Goal: Task Accomplishment & Management: Manage account settings

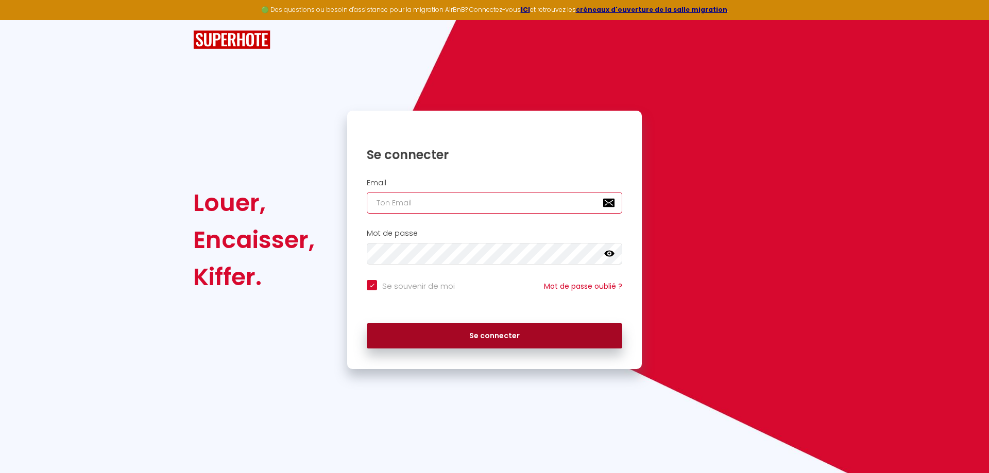
type input "[EMAIL_ADDRESS][PERSON_NAME][DOMAIN_NAME]"
click at [446, 330] on button "Se connecter" at bounding box center [494, 336] width 255 height 26
checkbox input "true"
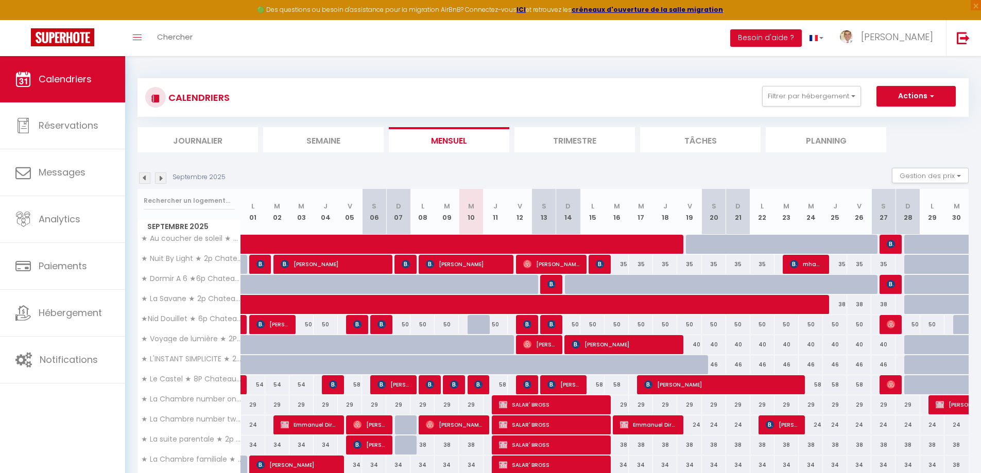
click at [318, 138] on li "Semaine" at bounding box center [323, 139] width 121 height 25
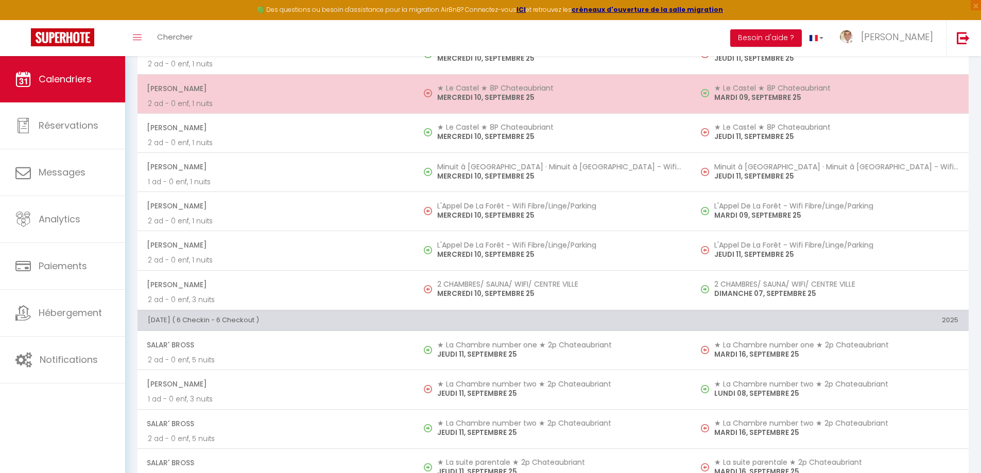
scroll to position [1030, 0]
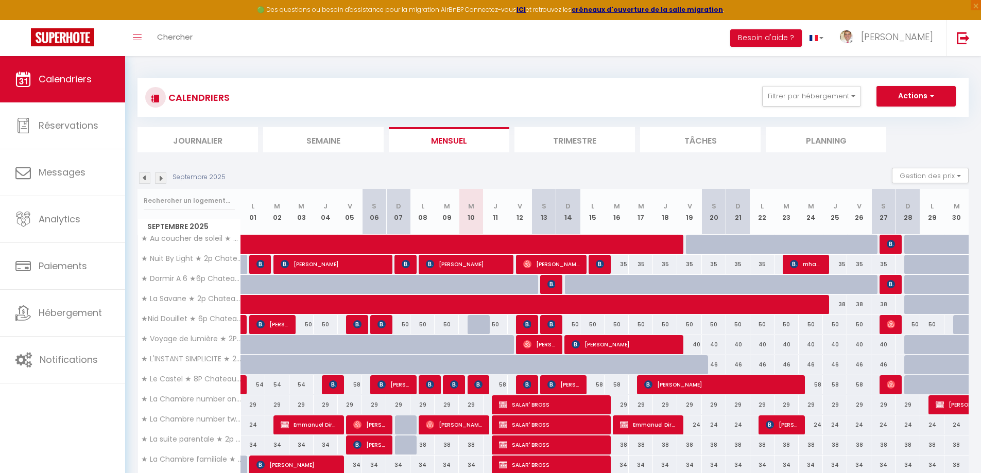
click at [319, 142] on li "Semaine" at bounding box center [323, 139] width 121 height 25
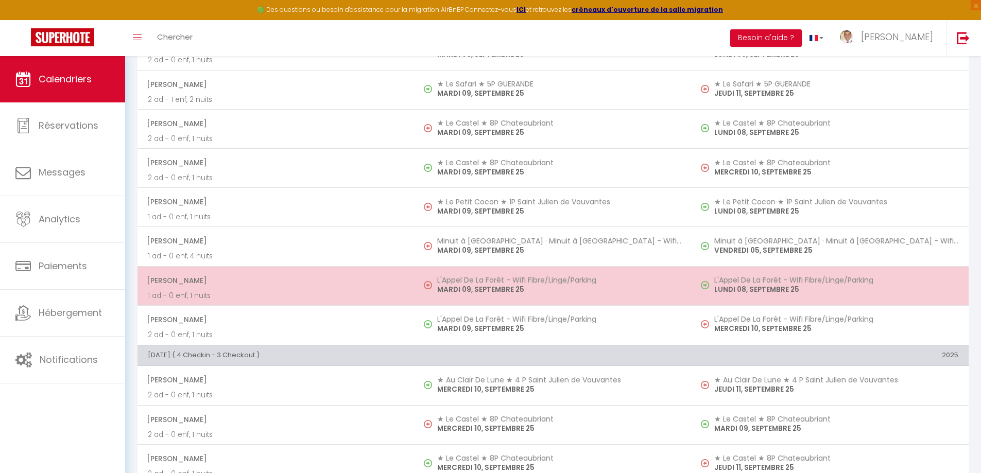
scroll to position [1030, 0]
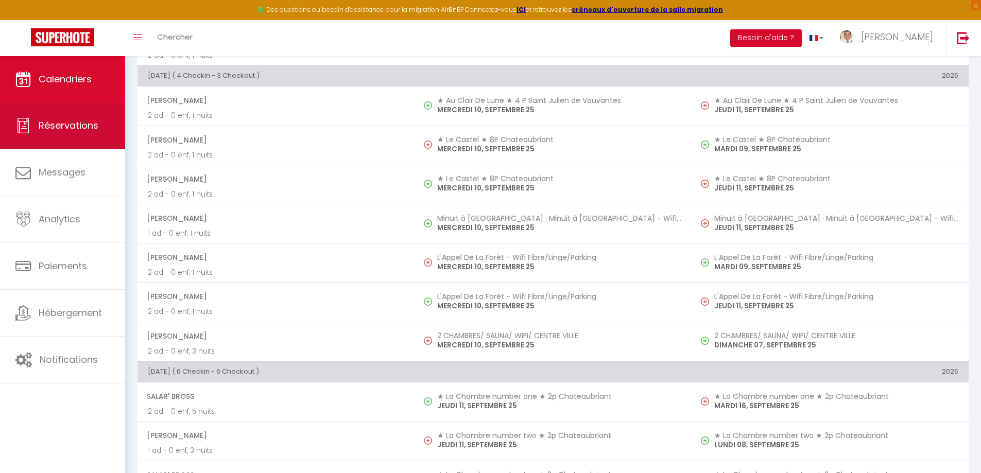
click at [64, 123] on span "Réservations" at bounding box center [69, 125] width 60 height 13
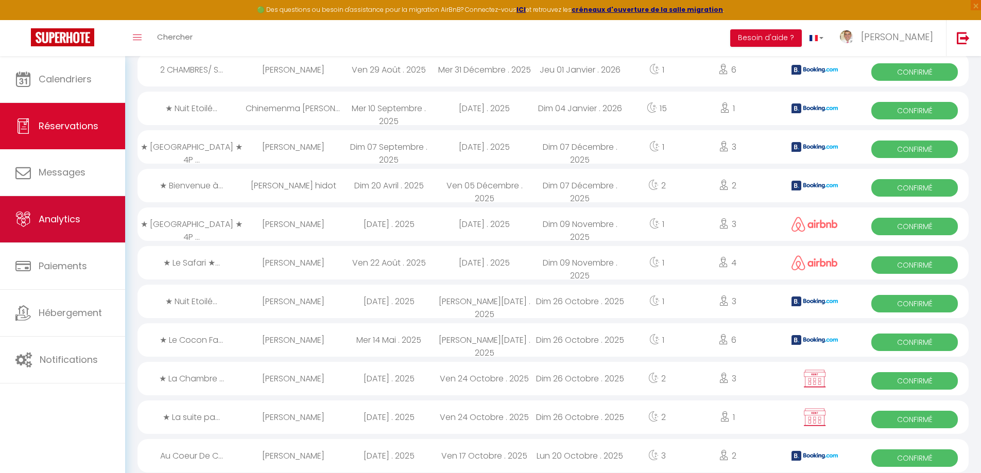
scroll to position [1030, 0]
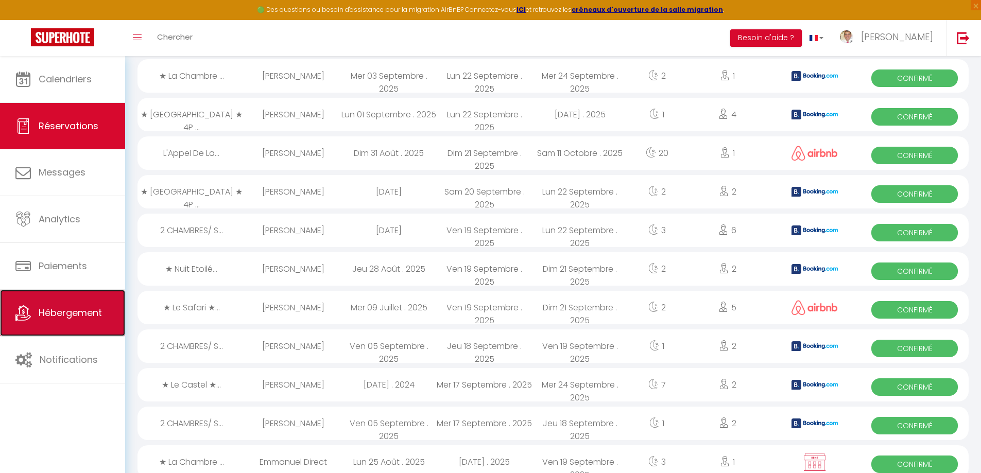
click at [65, 309] on span "Hébergement" at bounding box center [70, 312] width 63 height 13
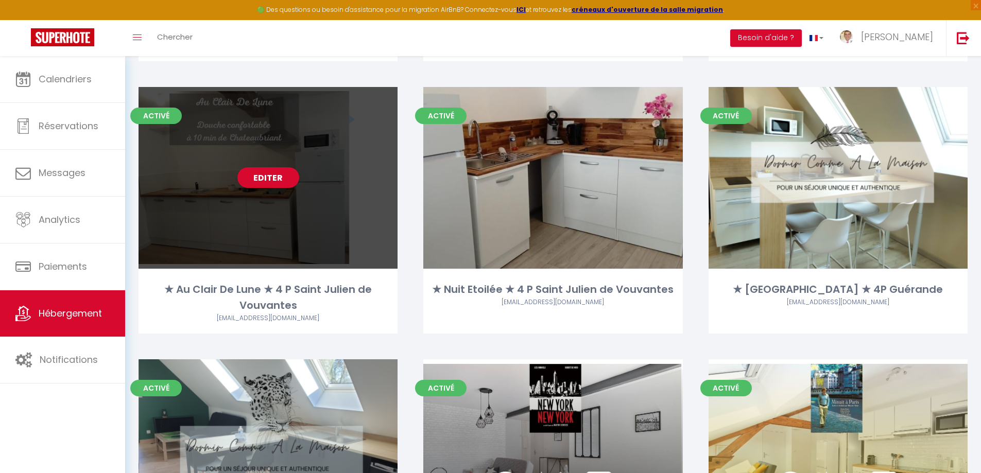
scroll to position [1390, 0]
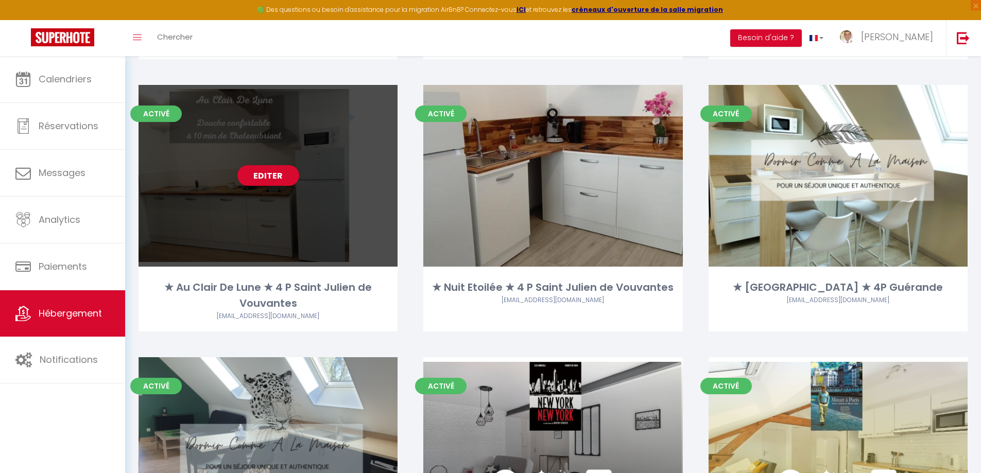
click at [262, 294] on div "★ Au Clair De Lune ★ 4 P Saint Julien de Vouvantes" at bounding box center [268, 296] width 259 height 32
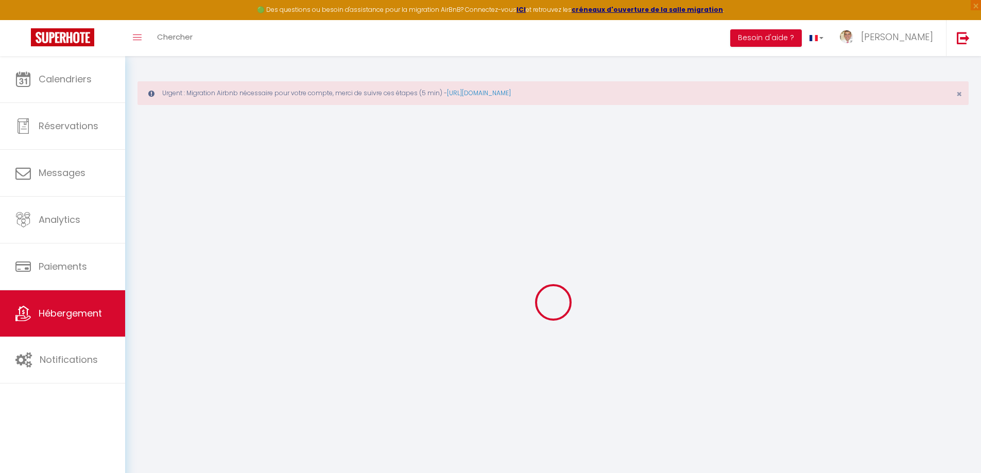
select select
select select "16:00"
select select "23:45"
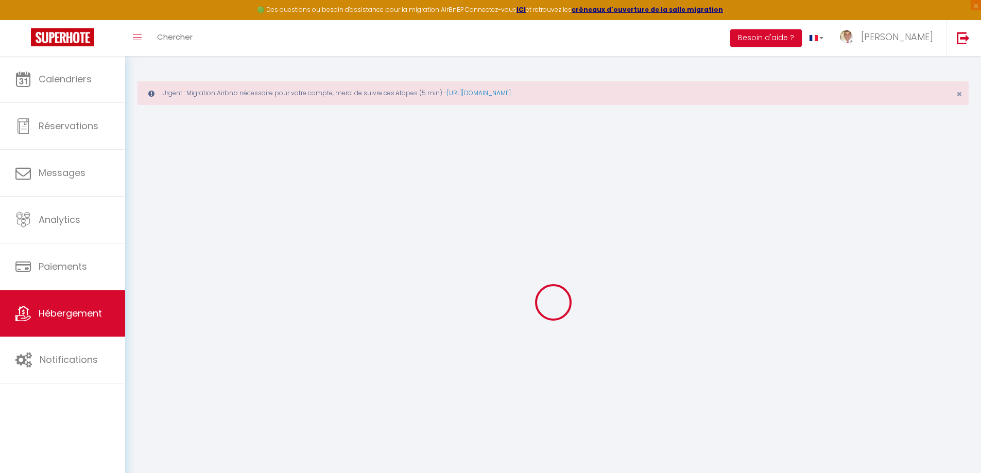
select select "10:00"
select select "30"
select select "120"
select select
checkbox input "true"
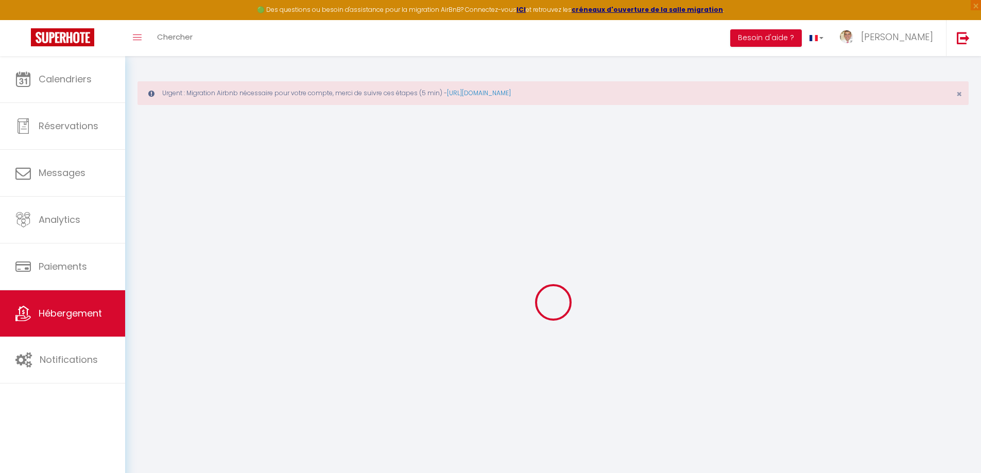
checkbox input "true"
select select
checkbox input "true"
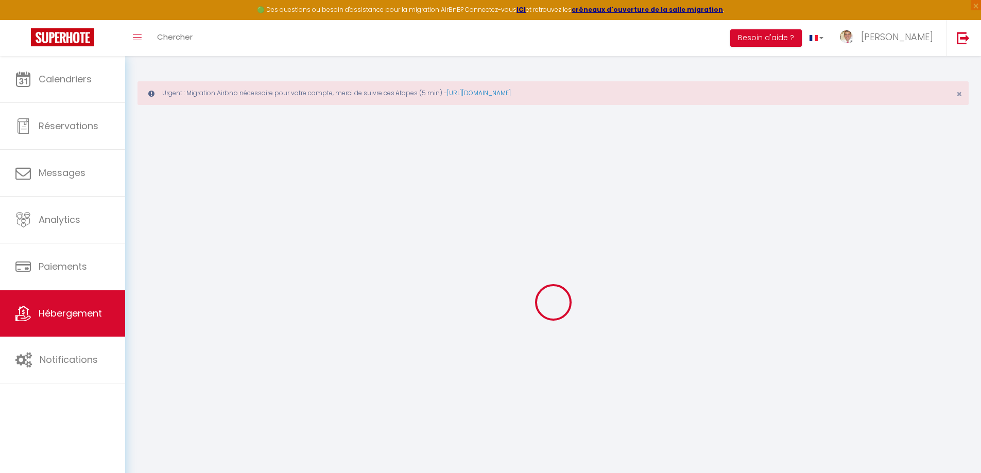
checkbox input "true"
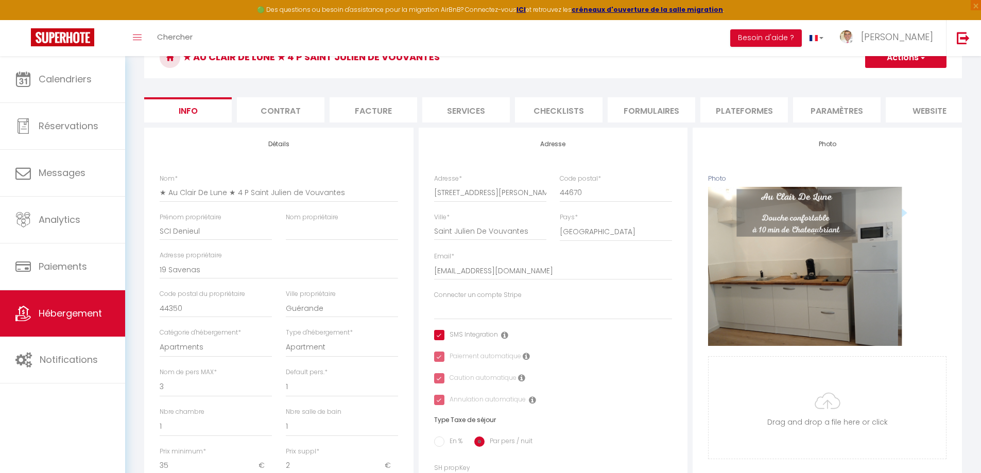
scroll to position [103, 0]
click at [461, 111] on li "Services" at bounding box center [466, 109] width 88 height 25
select select
checkbox input "true"
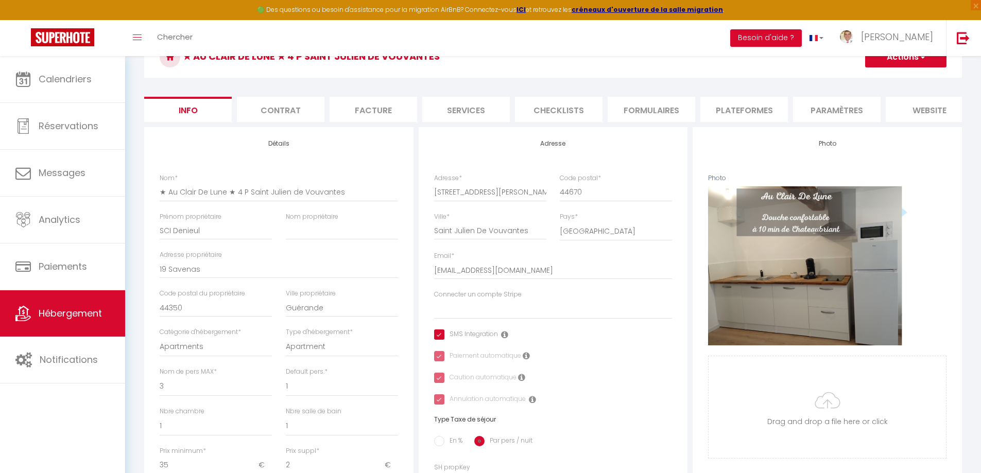
checkbox input "true"
select select
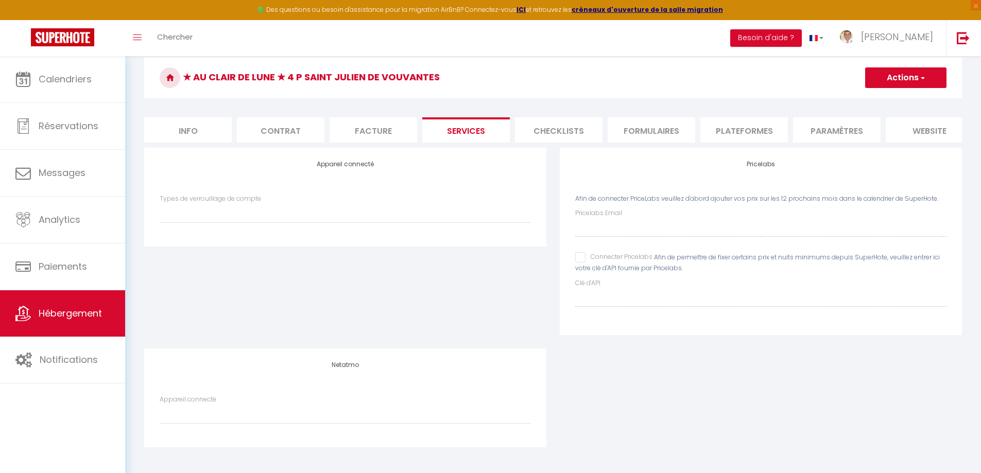
scroll to position [90, 0]
click at [201, 125] on li "Info" at bounding box center [188, 129] width 88 height 25
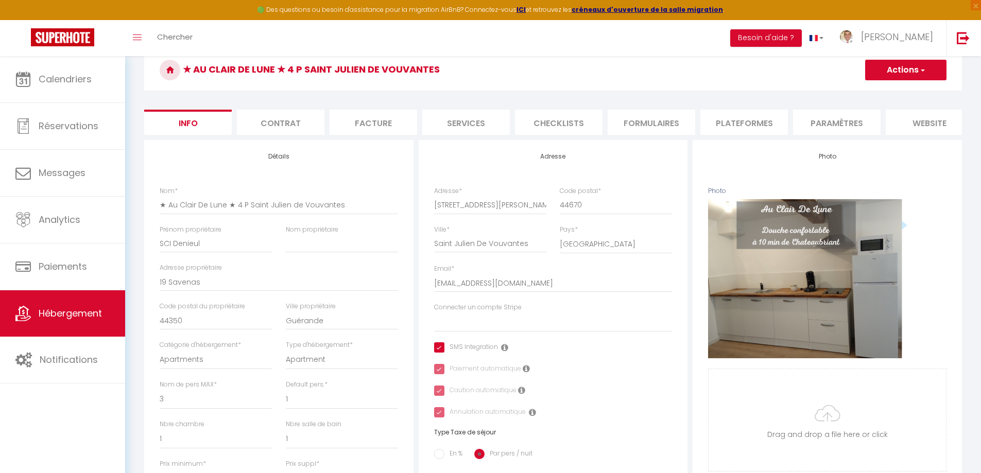
select select
checkbox input "true"
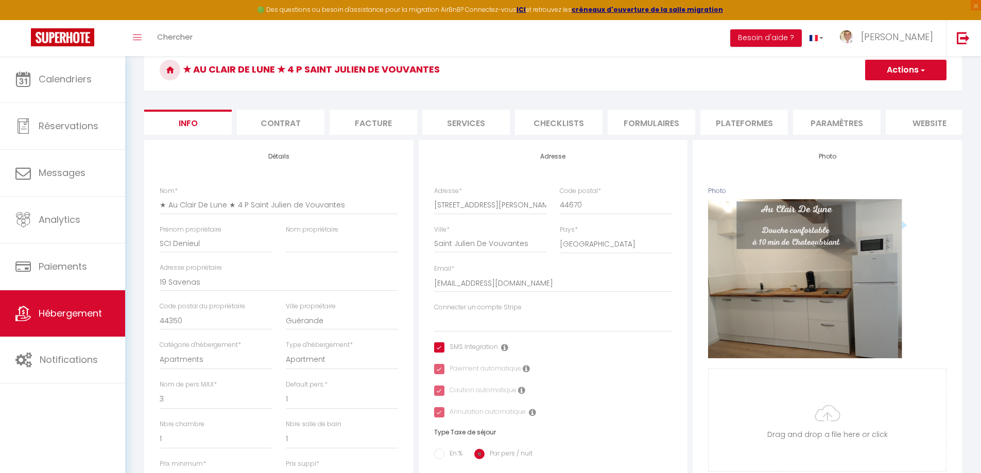
scroll to position [103, 0]
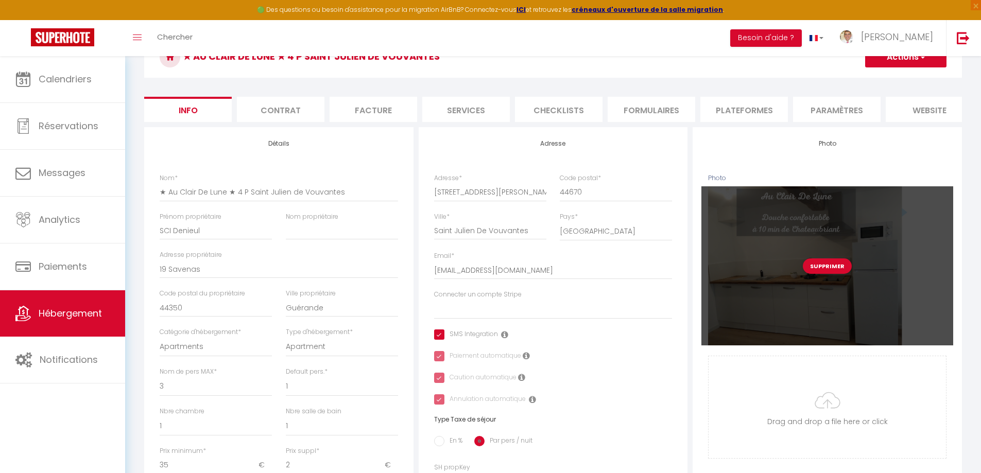
select select
checkbox input "true"
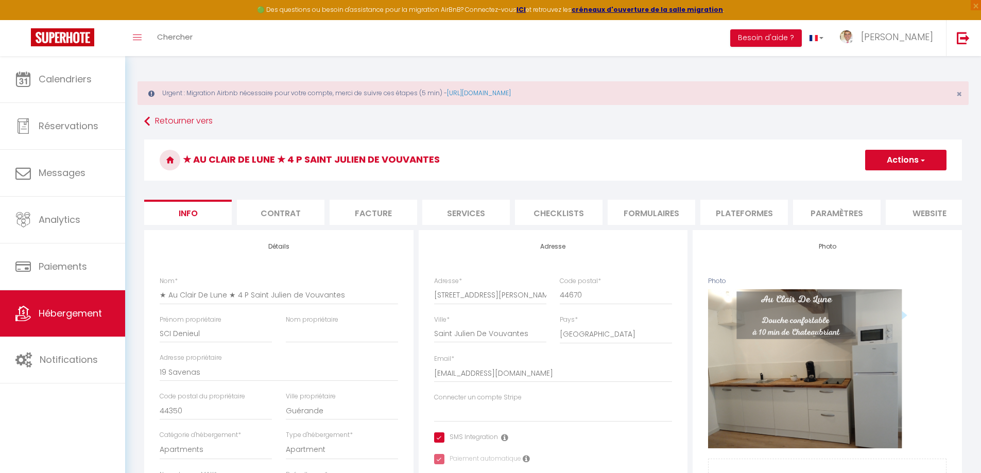
scroll to position [51, 0]
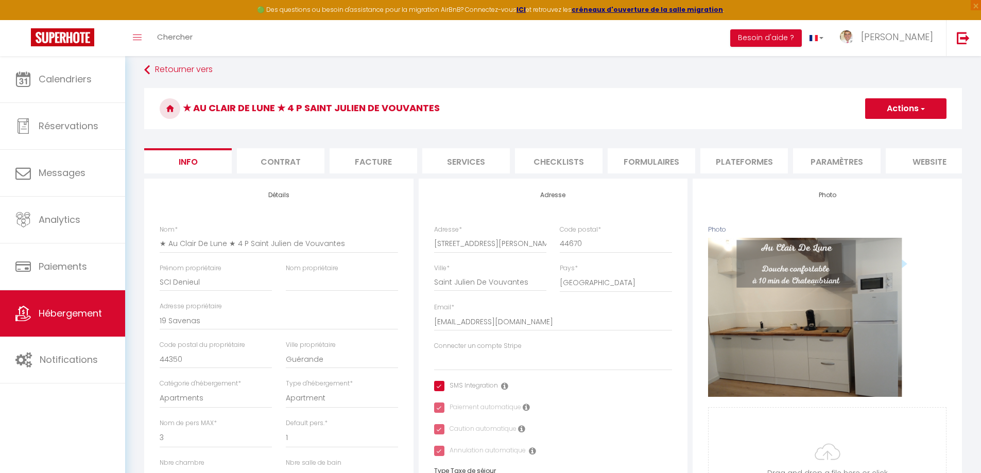
click at [829, 199] on h4 "Photo" at bounding box center [827, 195] width 238 height 7
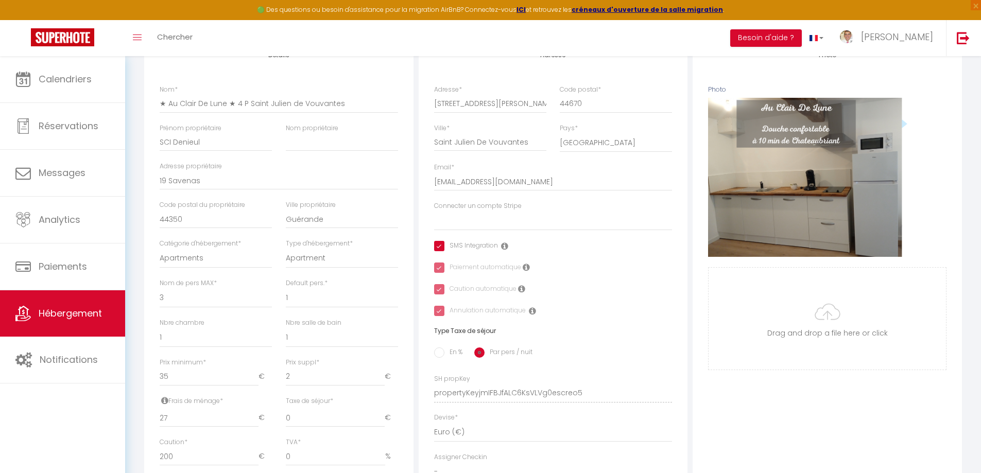
scroll to position [206, 0]
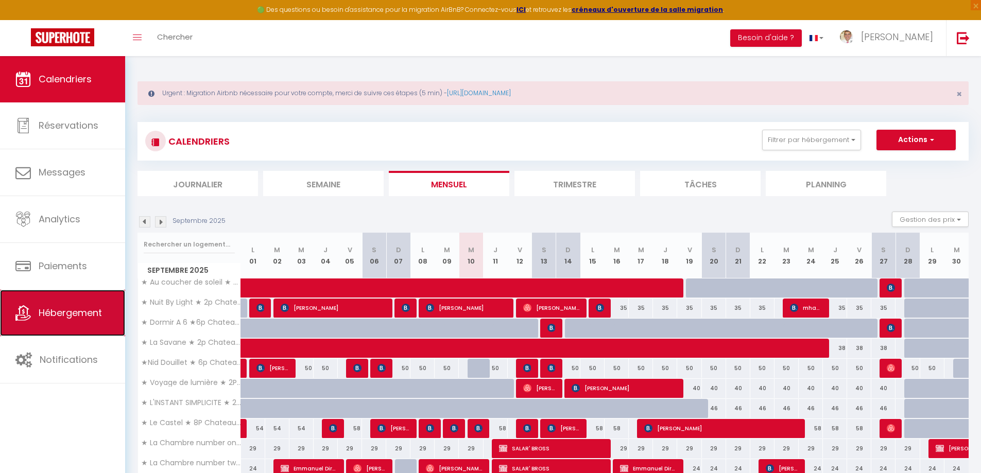
click at [76, 318] on span "Hébergement" at bounding box center [70, 312] width 63 height 13
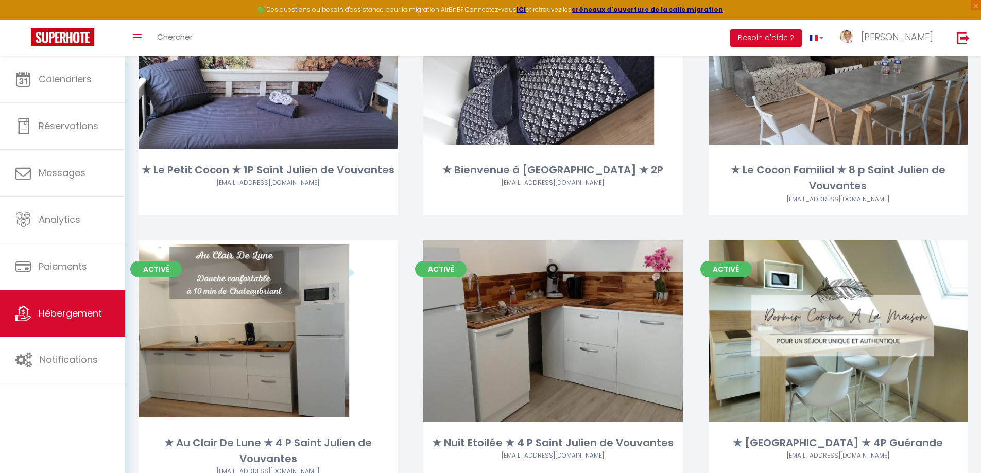
scroll to position [1236, 0]
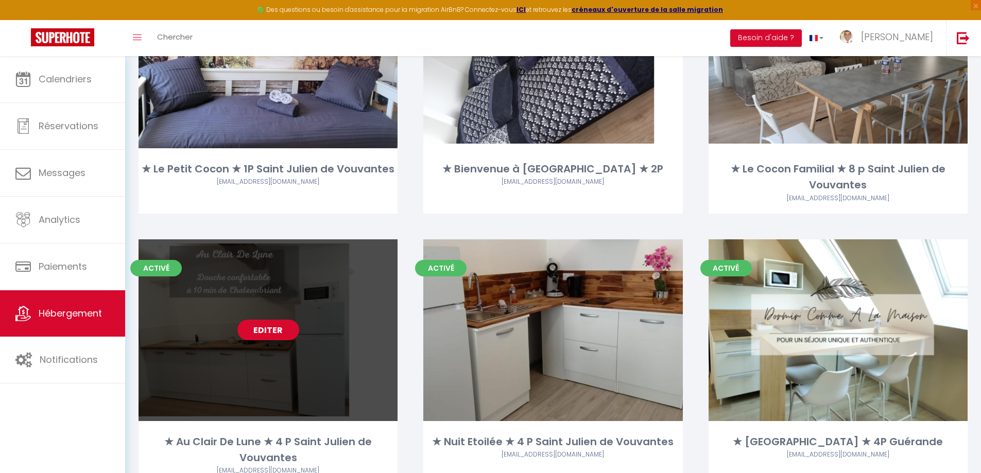
click at [282, 442] on div "★ Au Clair De Lune ★ 4 P Saint Julien de Vouvantes" at bounding box center [268, 450] width 259 height 32
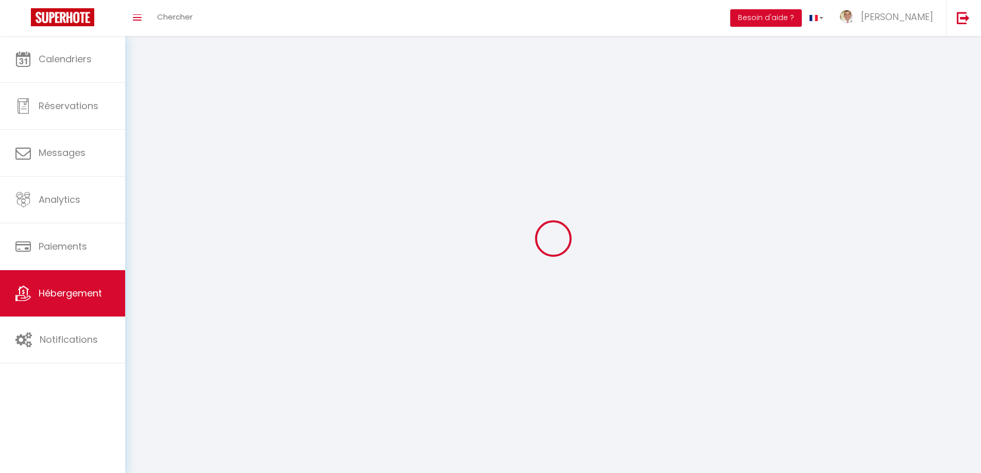
select select
select select "28"
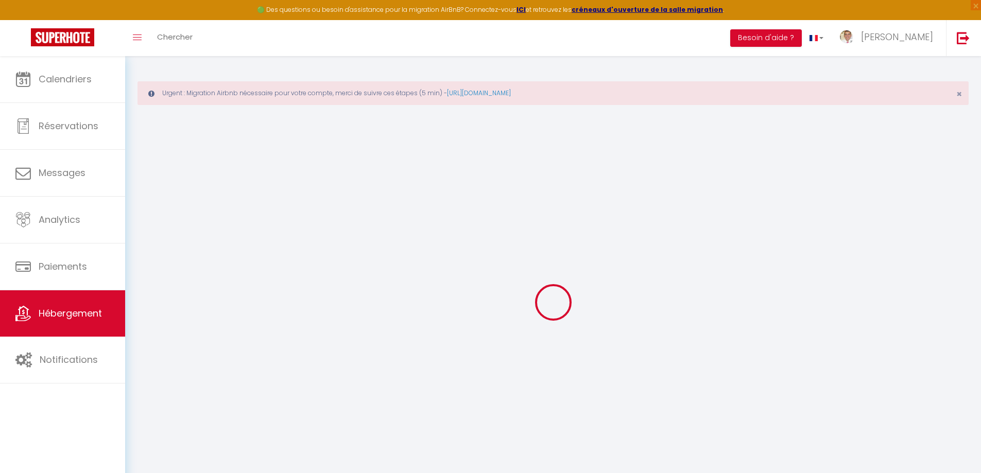
select select
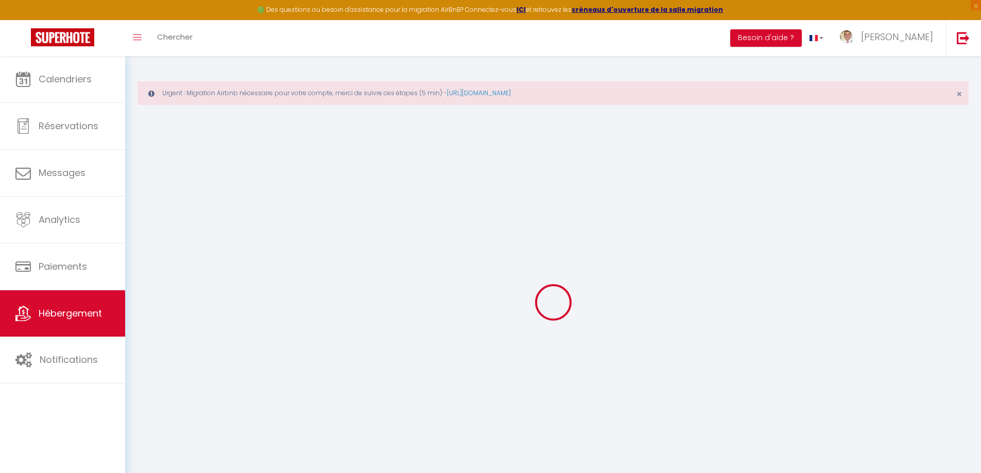
select select
checkbox input "false"
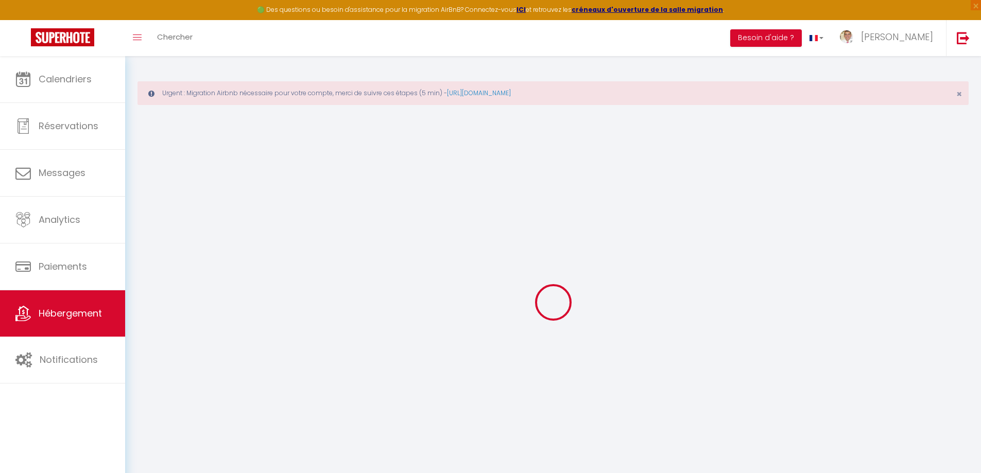
select select
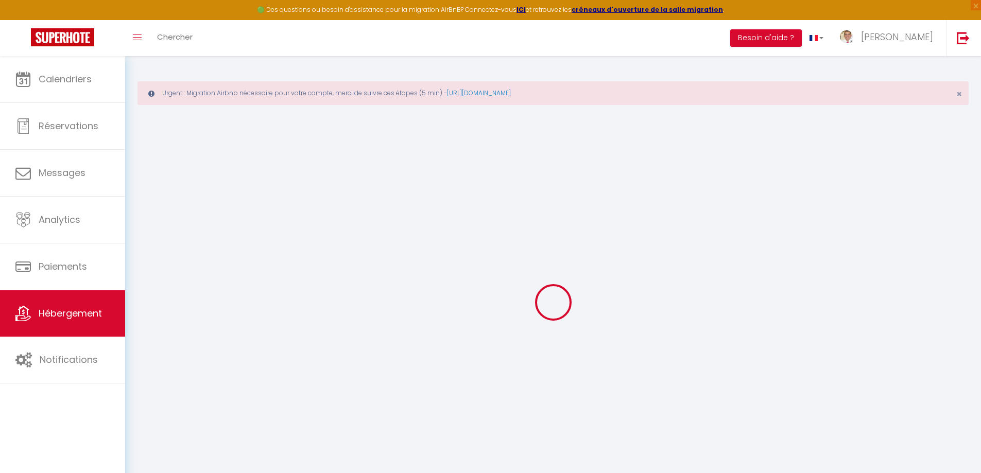
select select
checkbox input "false"
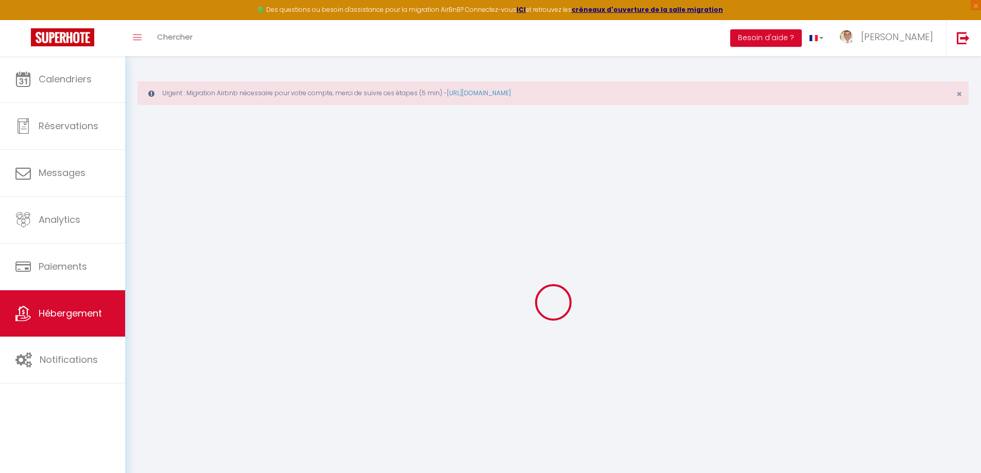
checkbox input "false"
select select
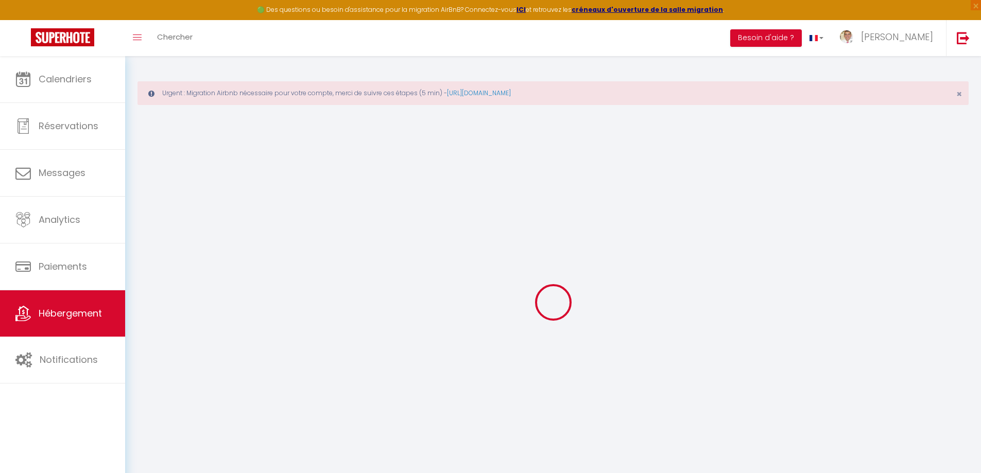
select select
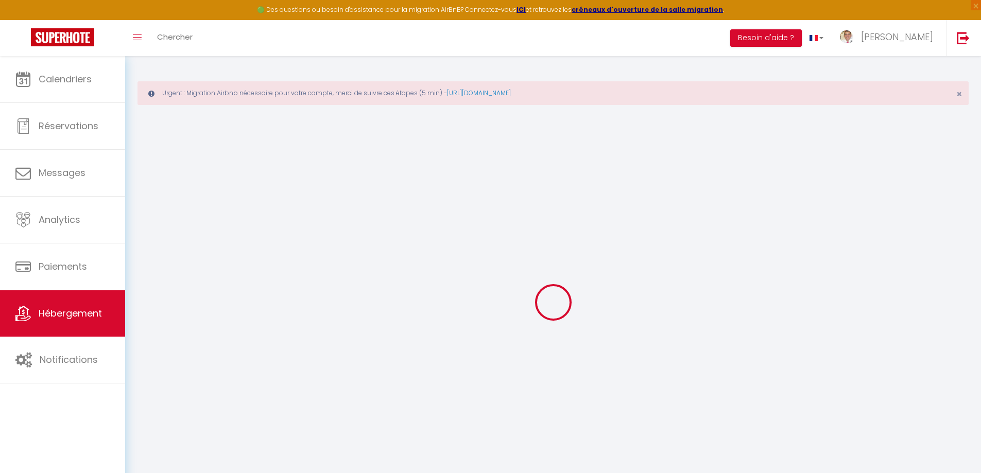
checkbox input "false"
select select
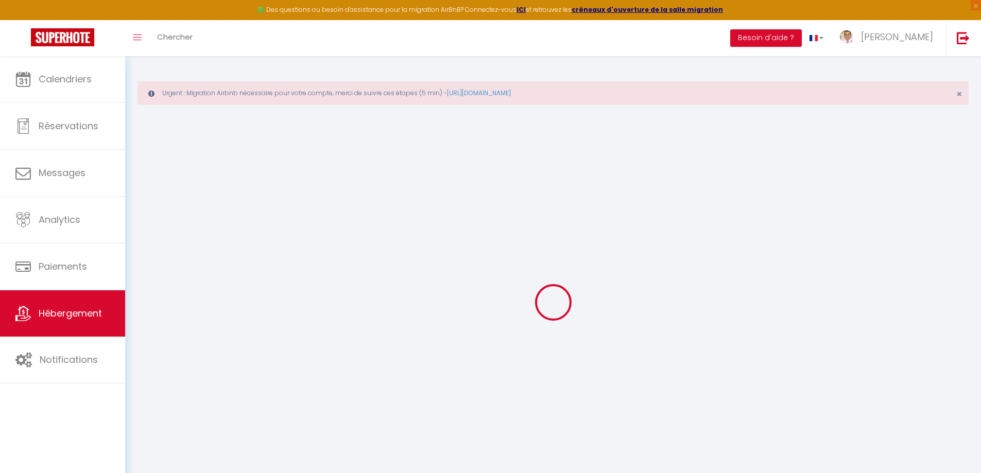
select select
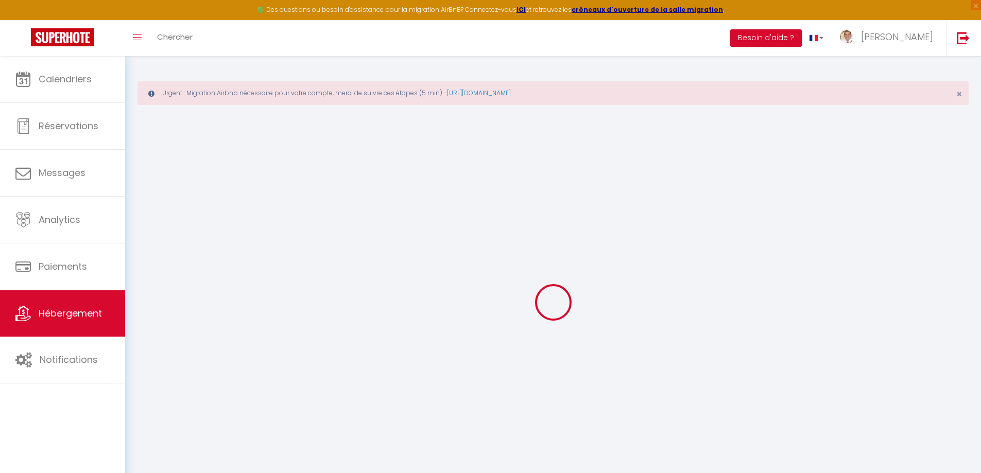
select select
checkbox input "false"
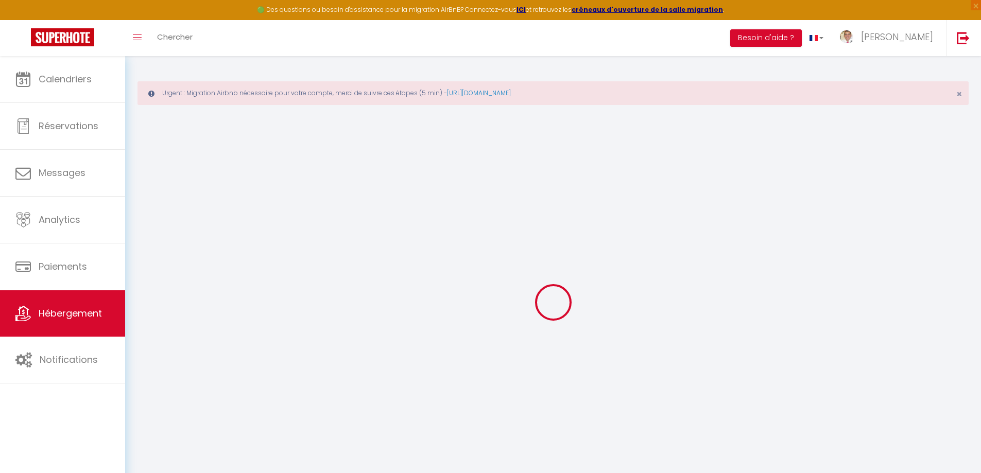
checkbox input "false"
select select
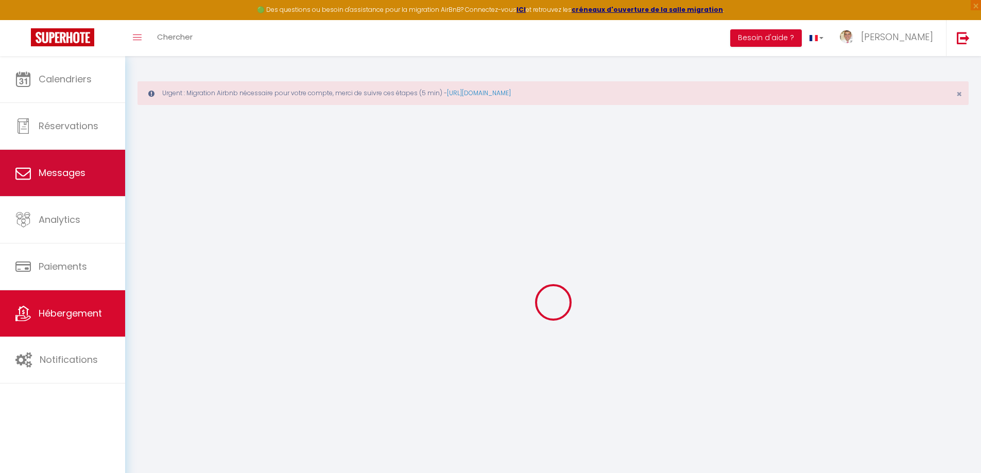
type input "★ Au Clair De Lune ★ 4 P Saint Julien de Vouvantes"
type input "SCI Denieul"
type input "19 Savenas"
type input "44350"
type input "Guérande"
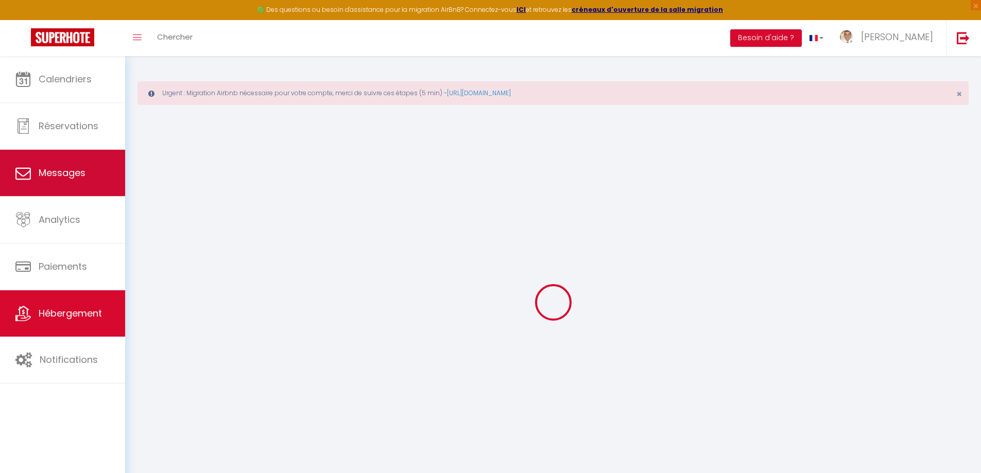
select select "1"
type input "35"
type input "2"
type input "27"
type input "200"
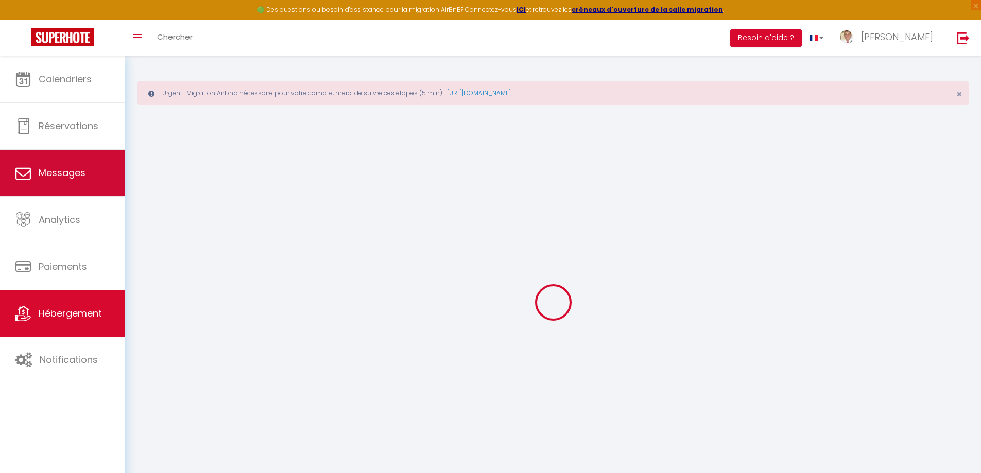
select select
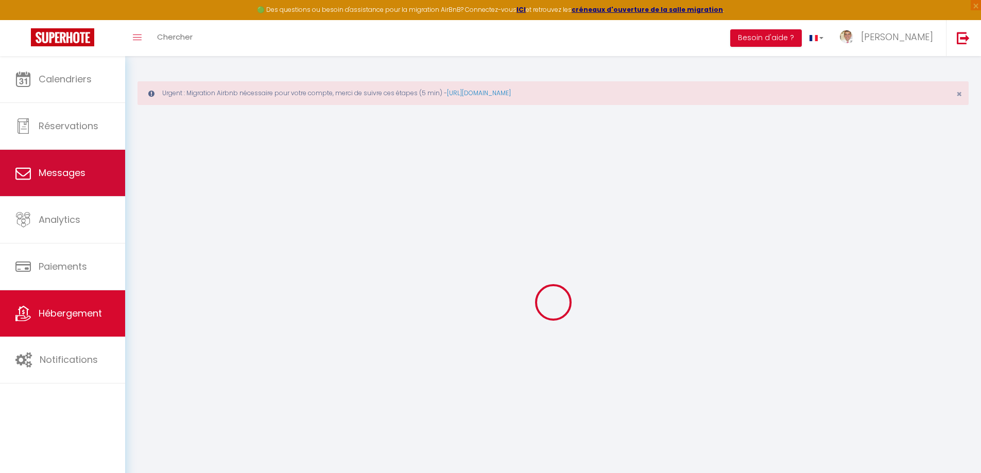
type input "[STREET_ADDRESS][PERSON_NAME]"
type input "44670"
type input "Saint Julien De Vouvantes"
type input "[EMAIL_ADDRESS][DOMAIN_NAME]"
select select
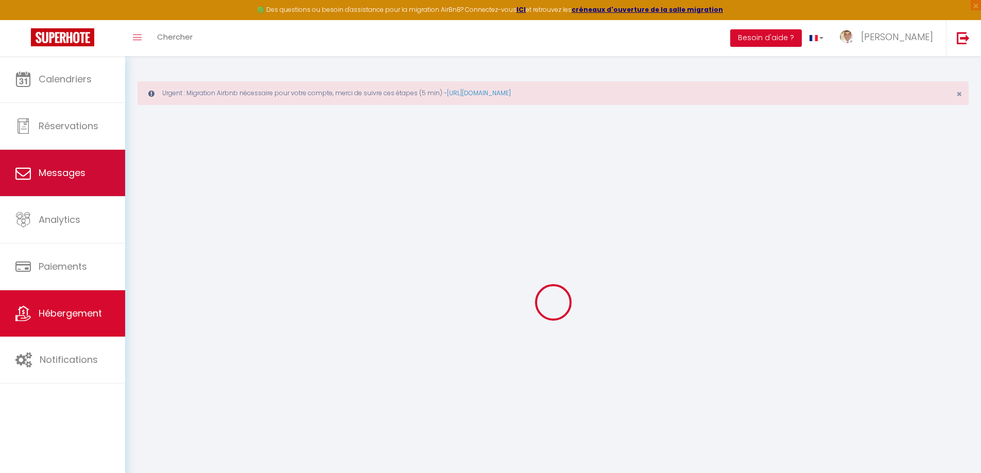
checkbox input "true"
type input "0"
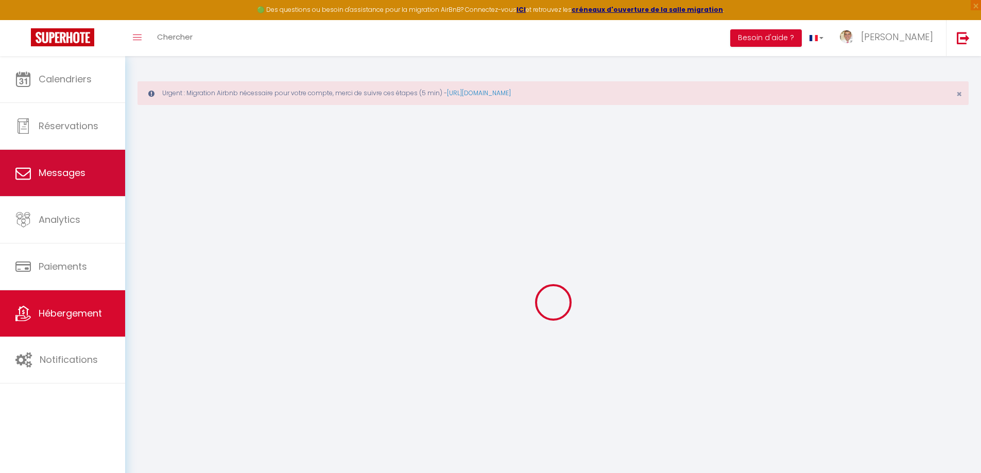
type input "0"
select select
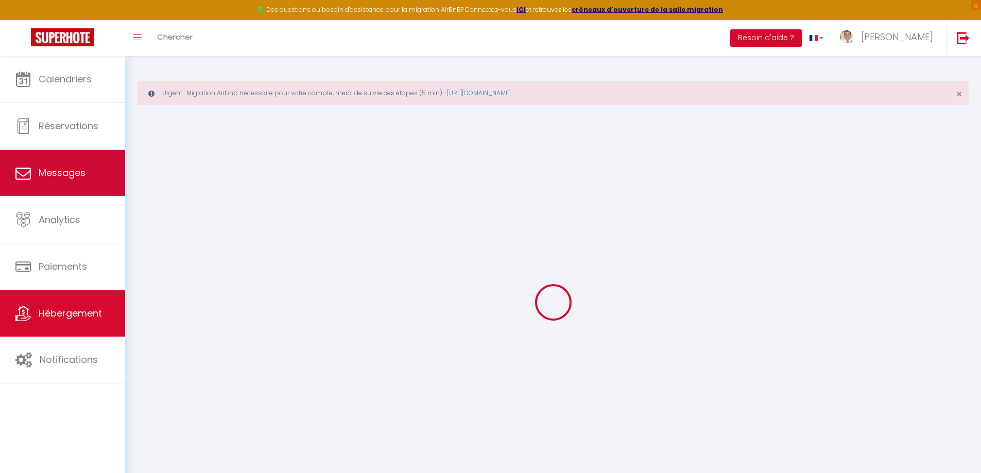
select select
checkbox input "true"
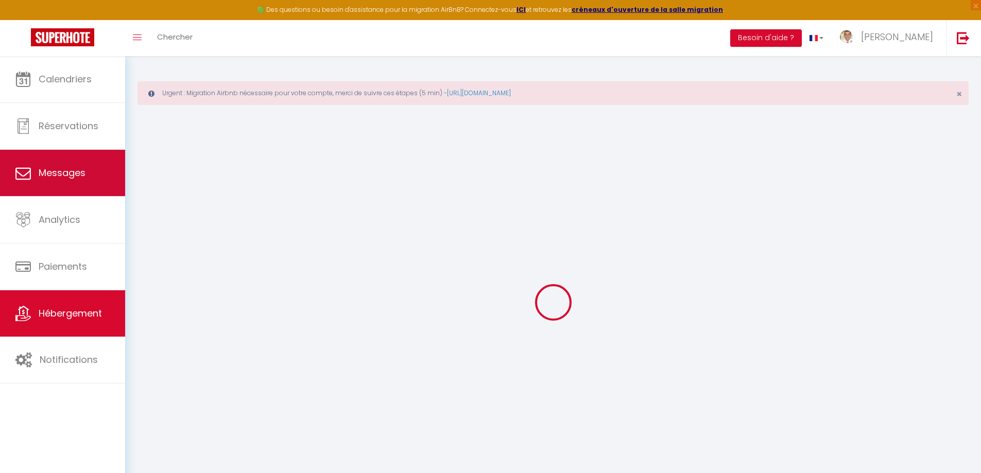
checkbox input "true"
select select
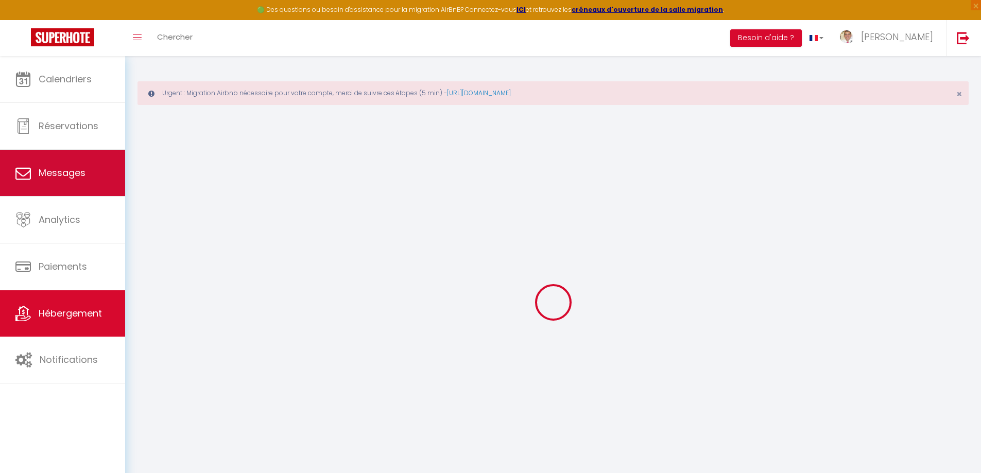
select select
checkbox input "true"
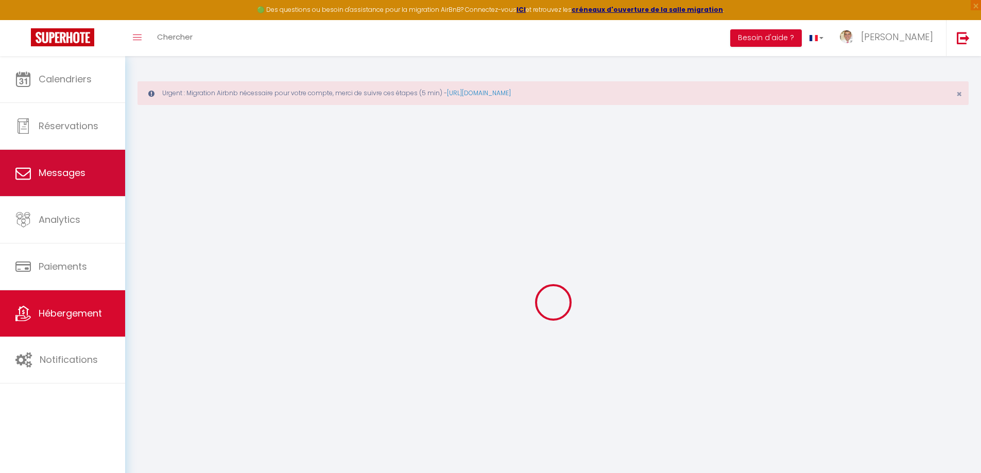
checkbox input "true"
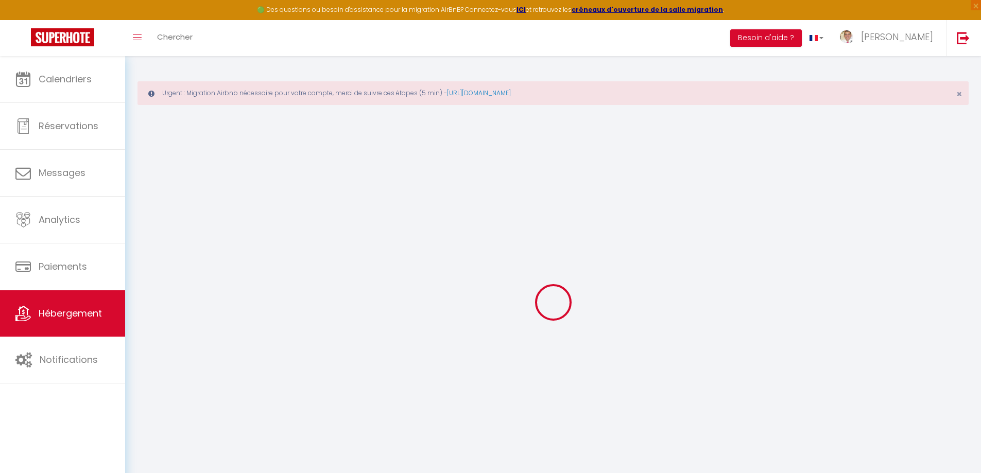
select select
checkbox input "true"
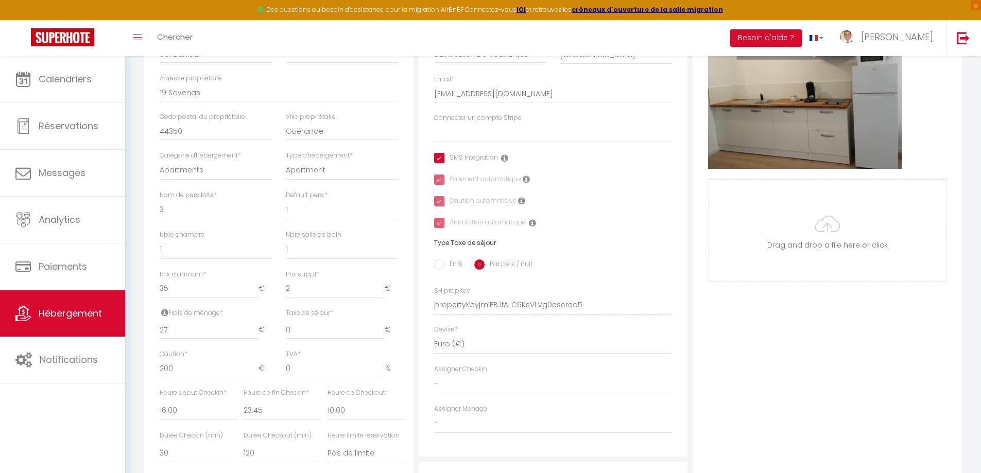
scroll to position [22, 0]
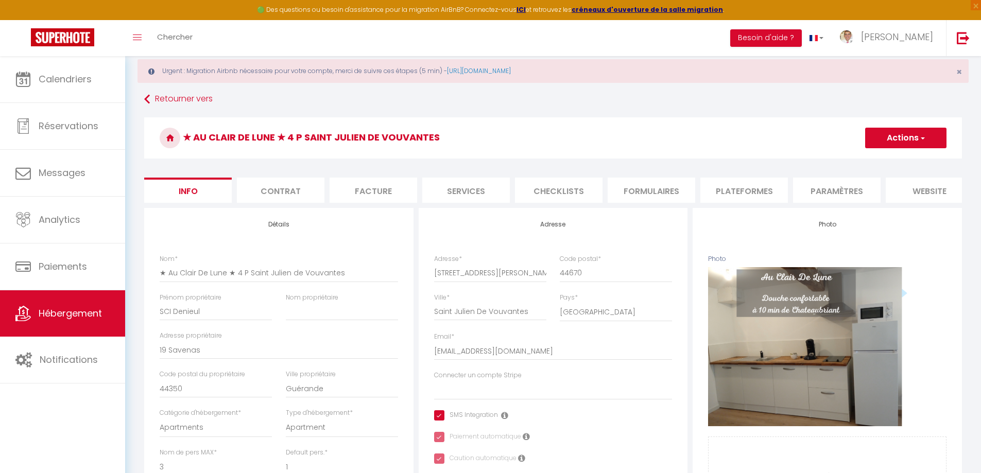
click at [281, 195] on li "Contrat" at bounding box center [281, 190] width 88 height 25
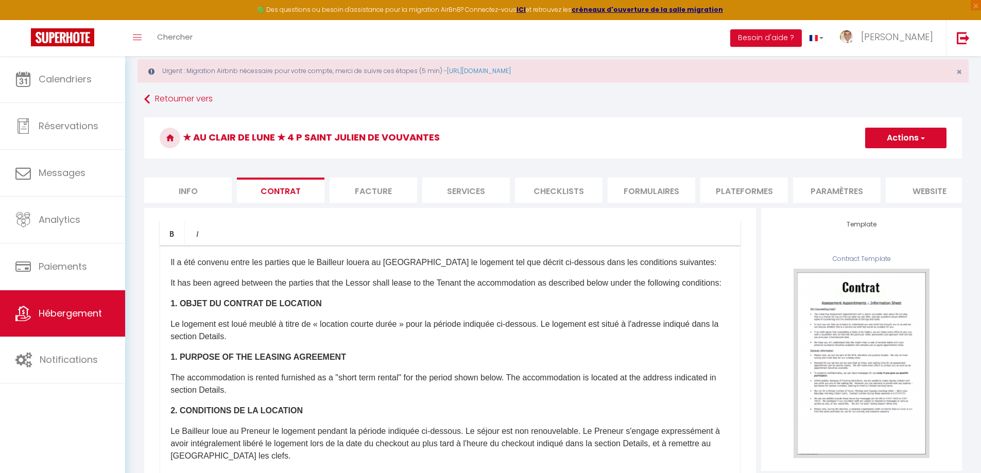
click at [366, 192] on li "Facture" at bounding box center [374, 190] width 88 height 25
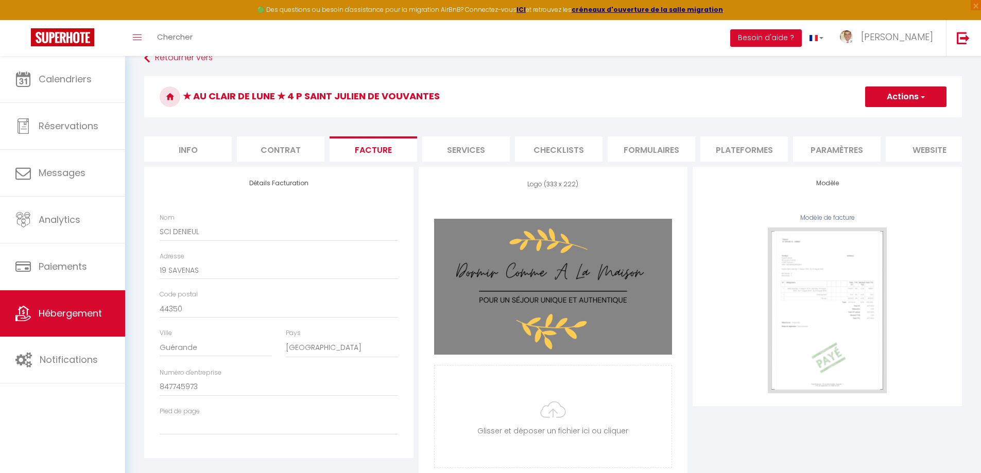
scroll to position [115, 0]
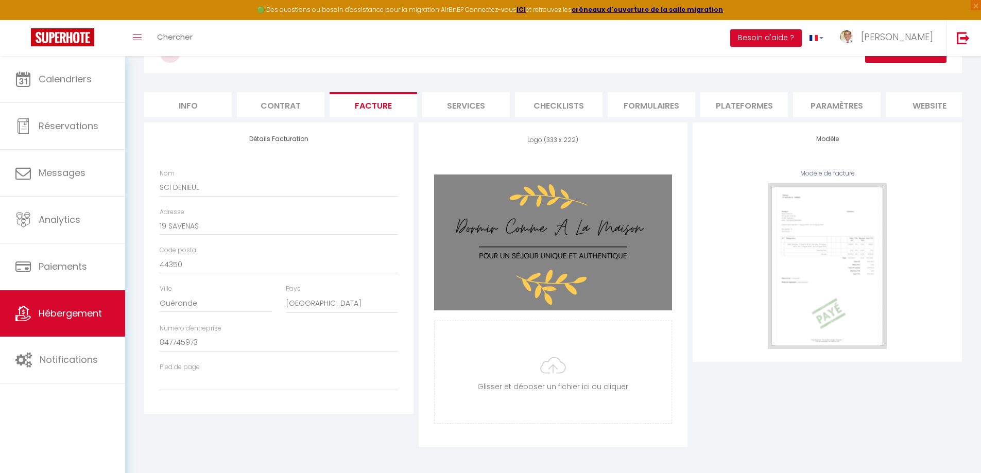
click at [463, 92] on li "Services" at bounding box center [466, 104] width 88 height 25
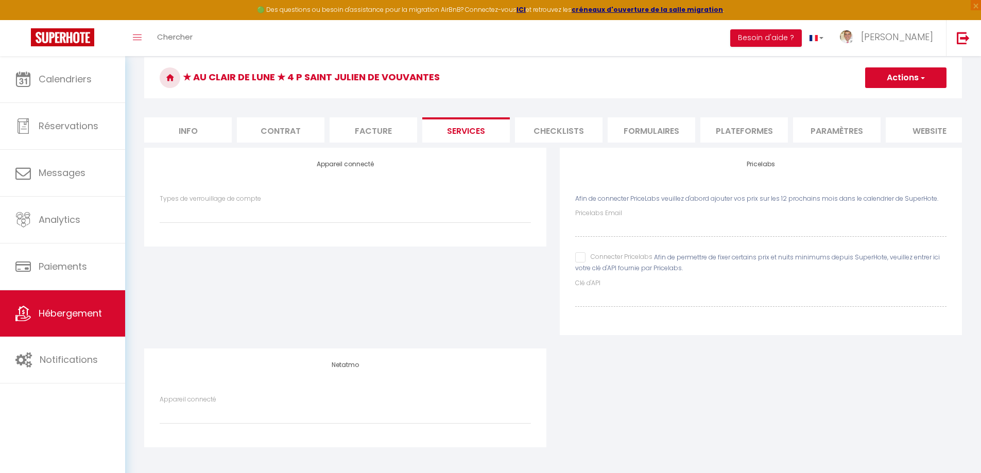
select select
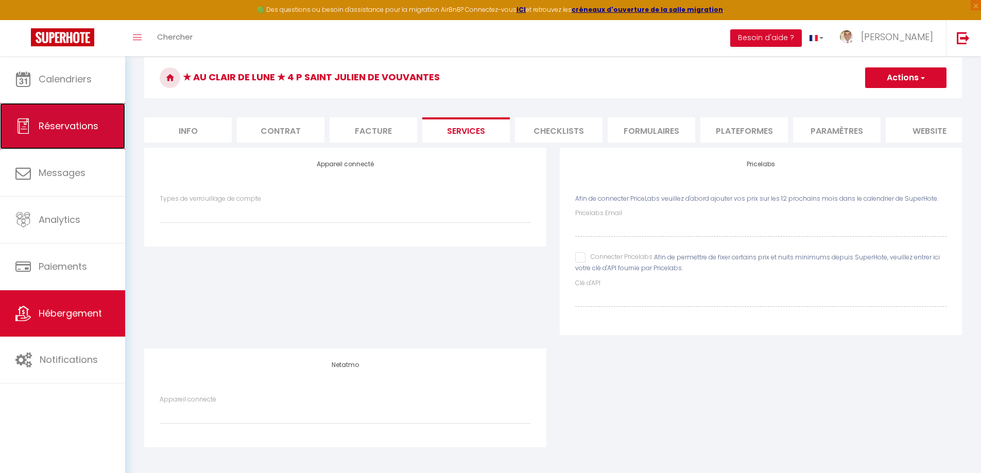
click at [50, 124] on span "Réservations" at bounding box center [69, 125] width 60 height 13
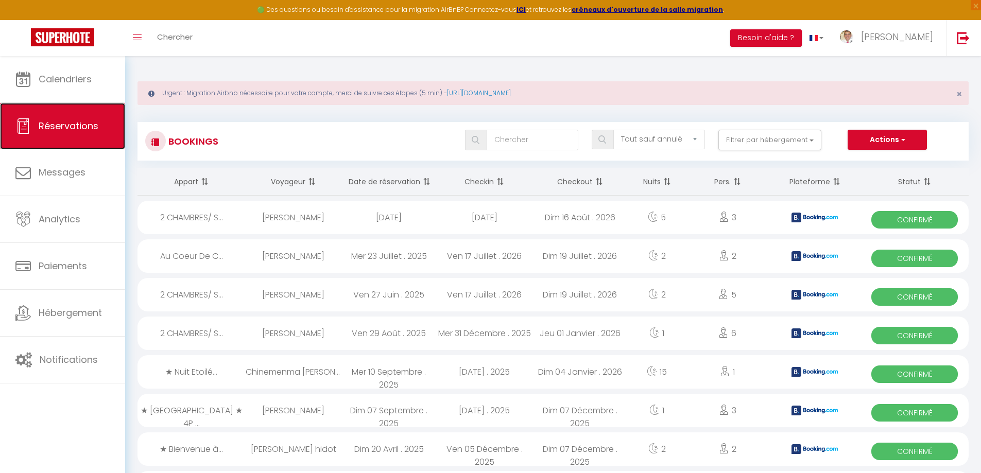
click at [72, 125] on span "Réservations" at bounding box center [69, 125] width 60 height 13
click at [61, 125] on span "Réservations" at bounding box center [69, 125] width 60 height 13
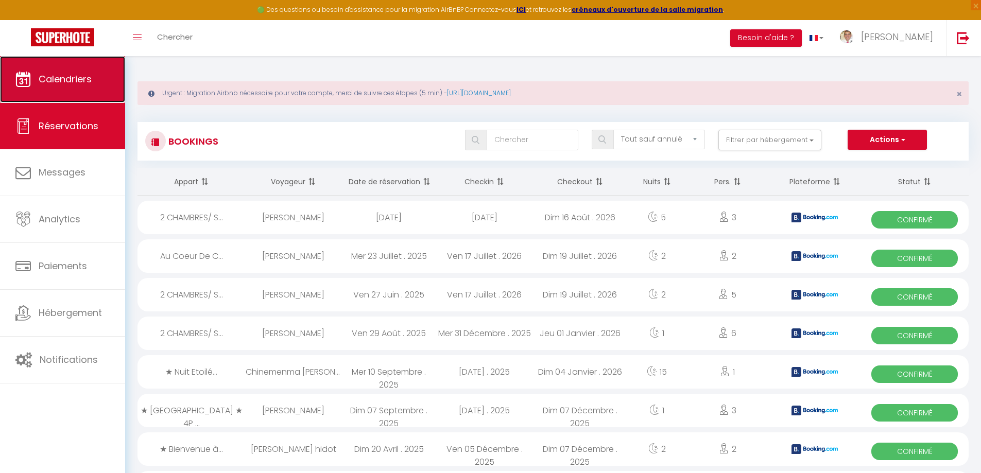
click at [61, 87] on link "Calendriers" at bounding box center [62, 79] width 125 height 46
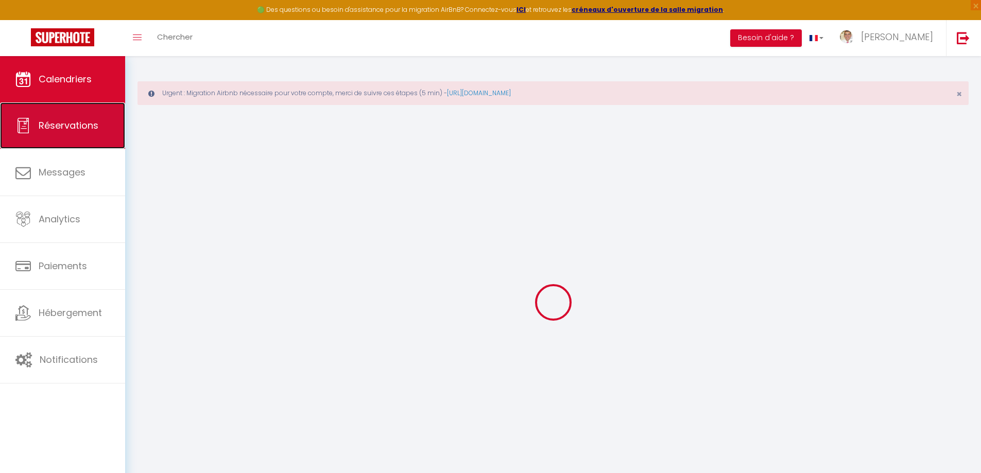
click at [55, 129] on span "Réservations" at bounding box center [69, 125] width 60 height 13
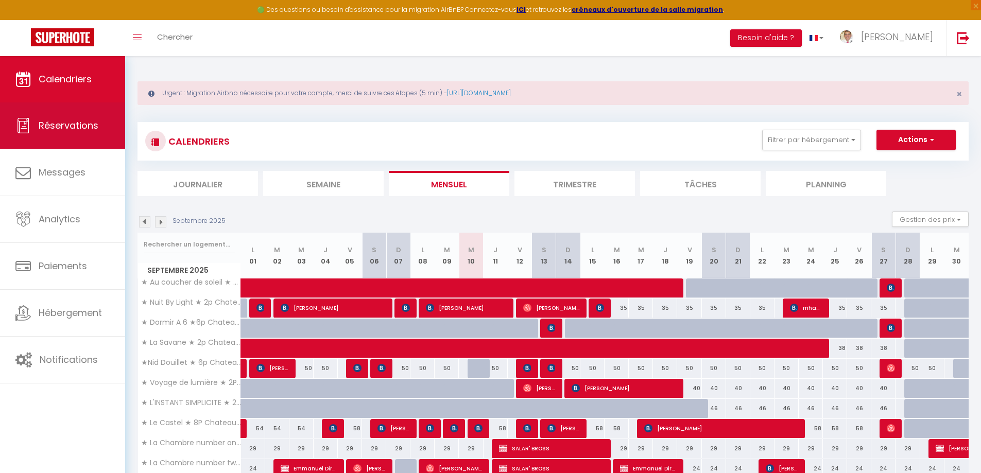
select select "not_cancelled"
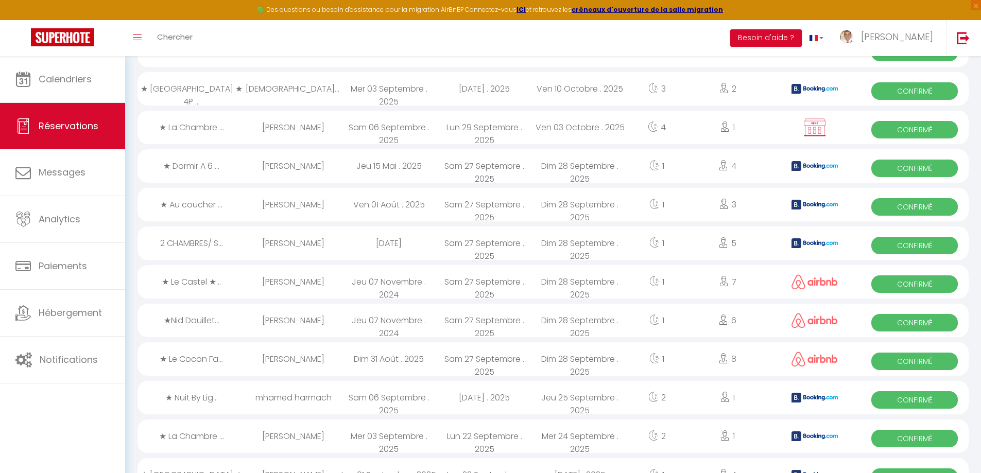
scroll to position [1030, 0]
